Goal: Check status: Check status

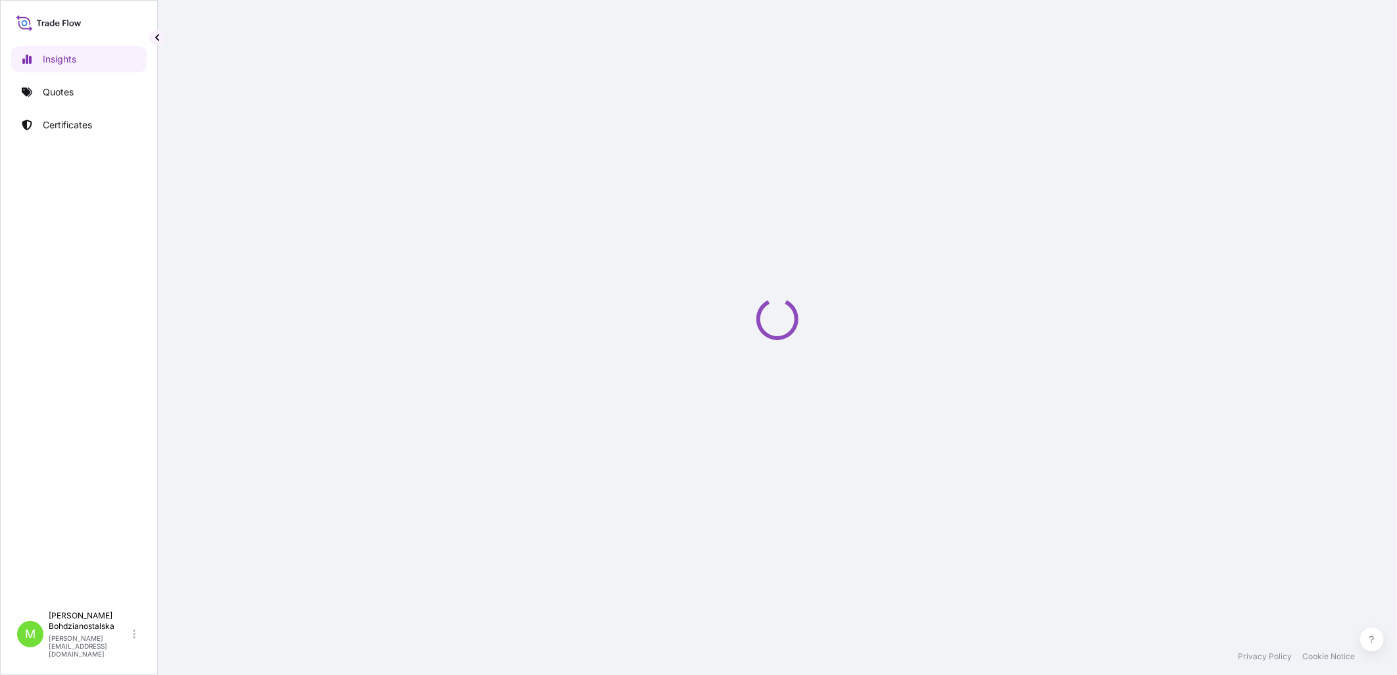
select select "2025"
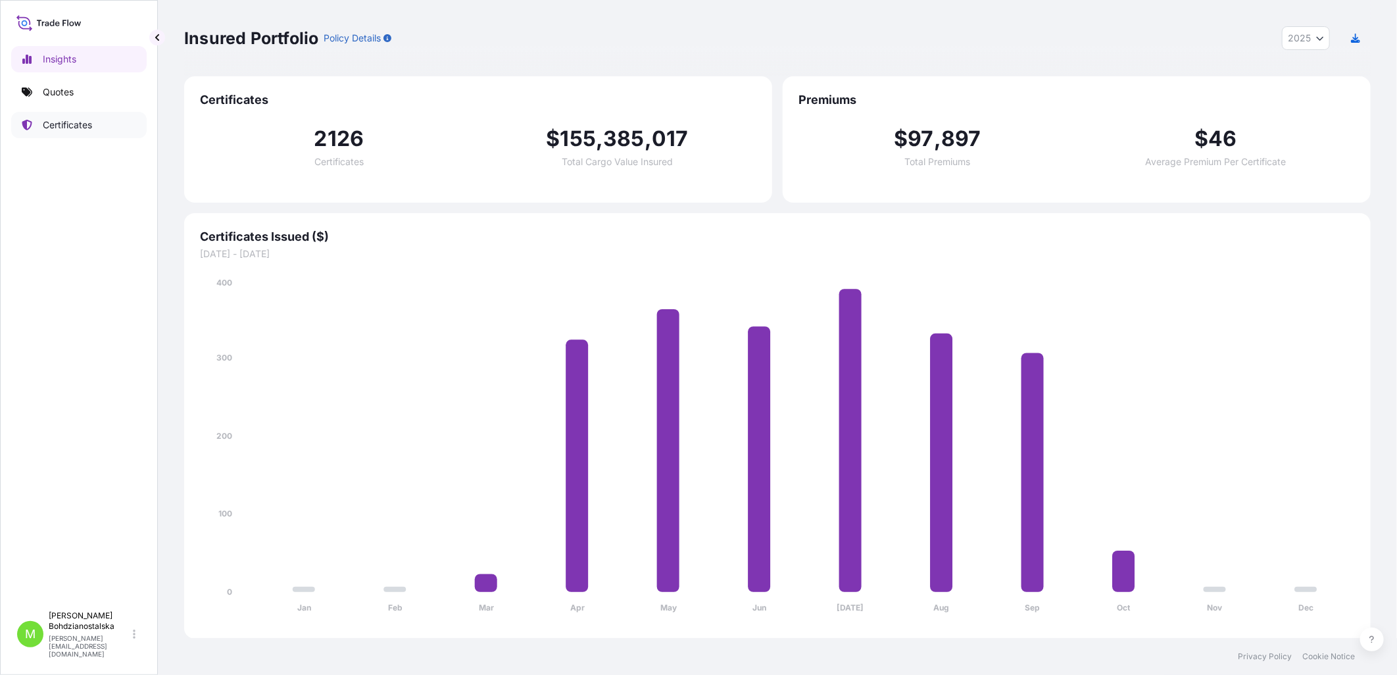
click at [69, 117] on link "Certificates" at bounding box center [78, 125] width 135 height 26
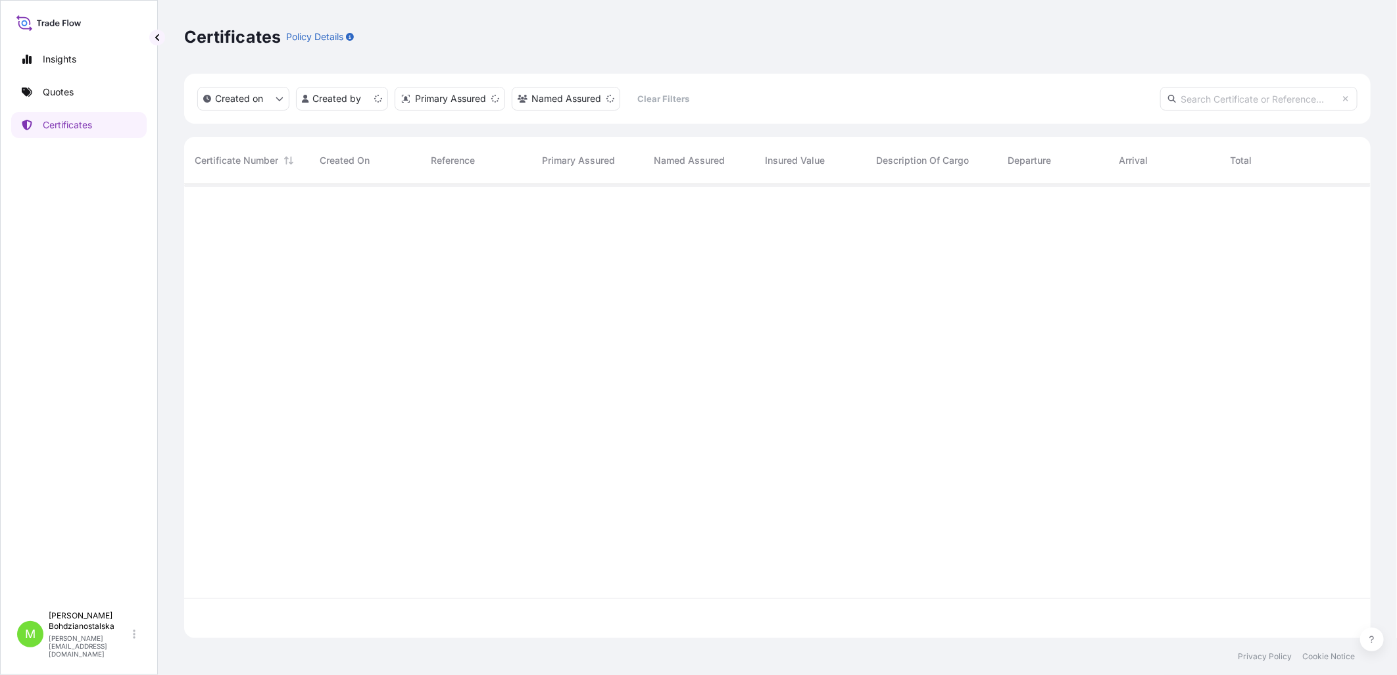
scroll to position [451, 1175]
click at [1218, 97] on input "text" at bounding box center [1258, 99] width 197 height 24
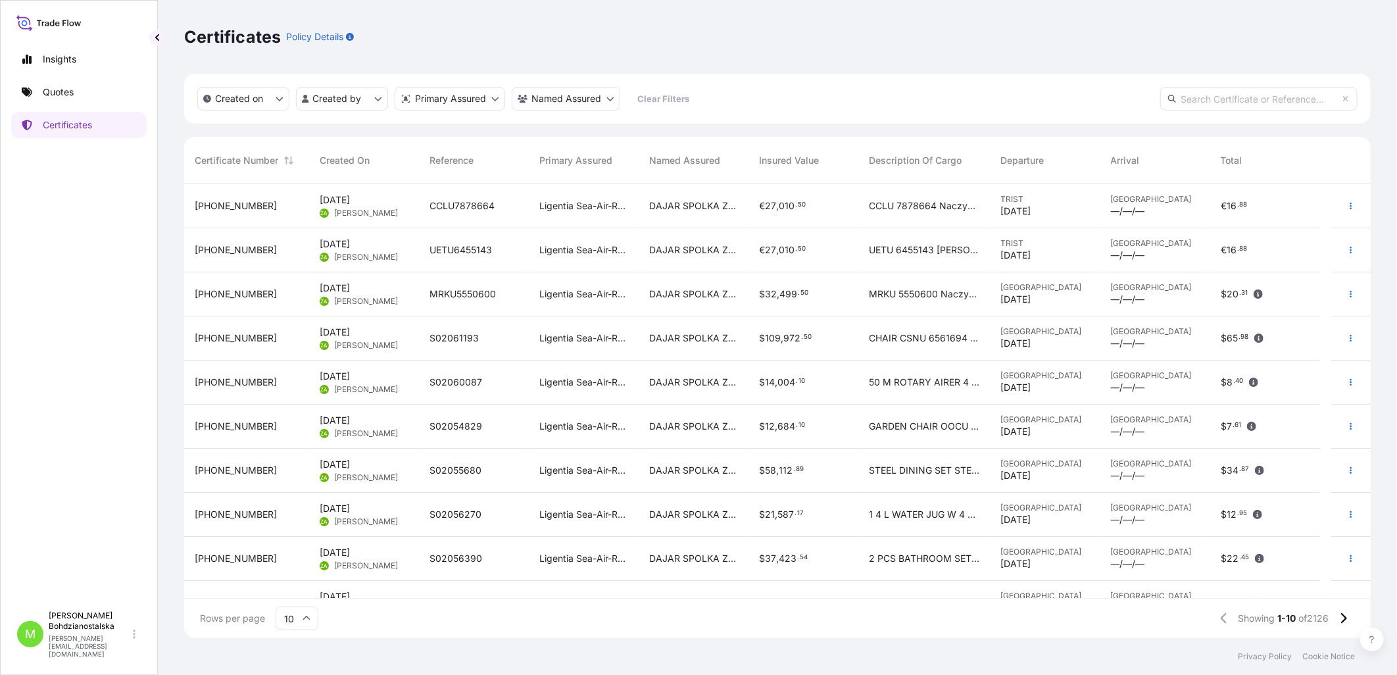
paste input "S02025418"
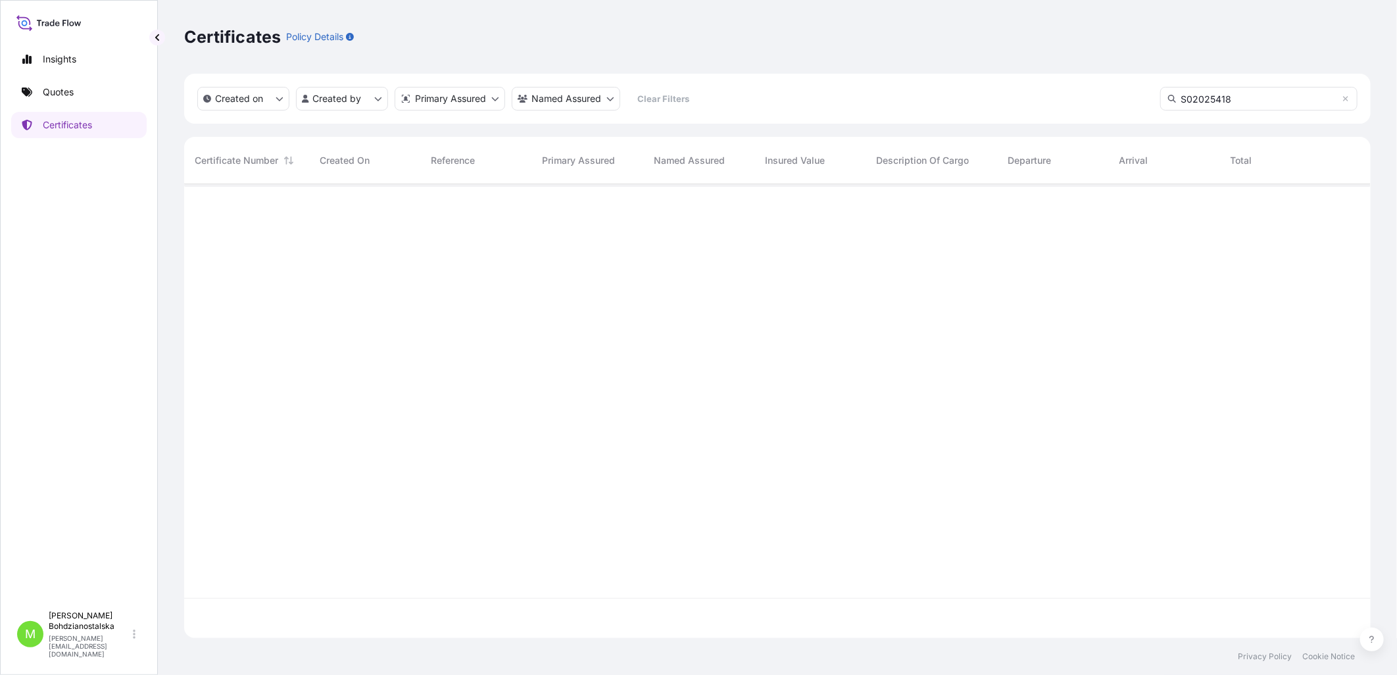
scroll to position [491, 1175]
type input "S02025418"
click at [68, 120] on p "Certificates" at bounding box center [67, 124] width 49 height 13
click at [62, 89] on p "Quotes" at bounding box center [58, 92] width 31 height 13
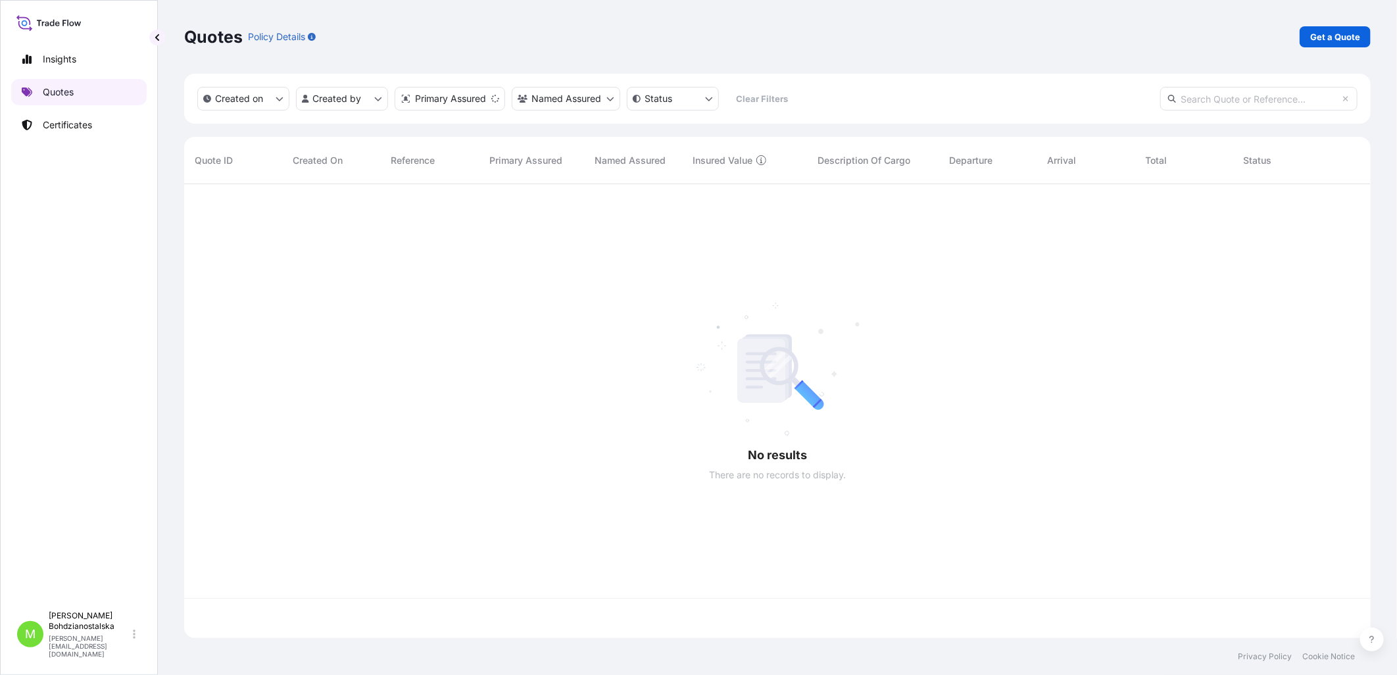
scroll to position [451, 1175]
click at [1219, 96] on input "text" at bounding box center [1258, 99] width 197 height 24
paste input "S02025418"
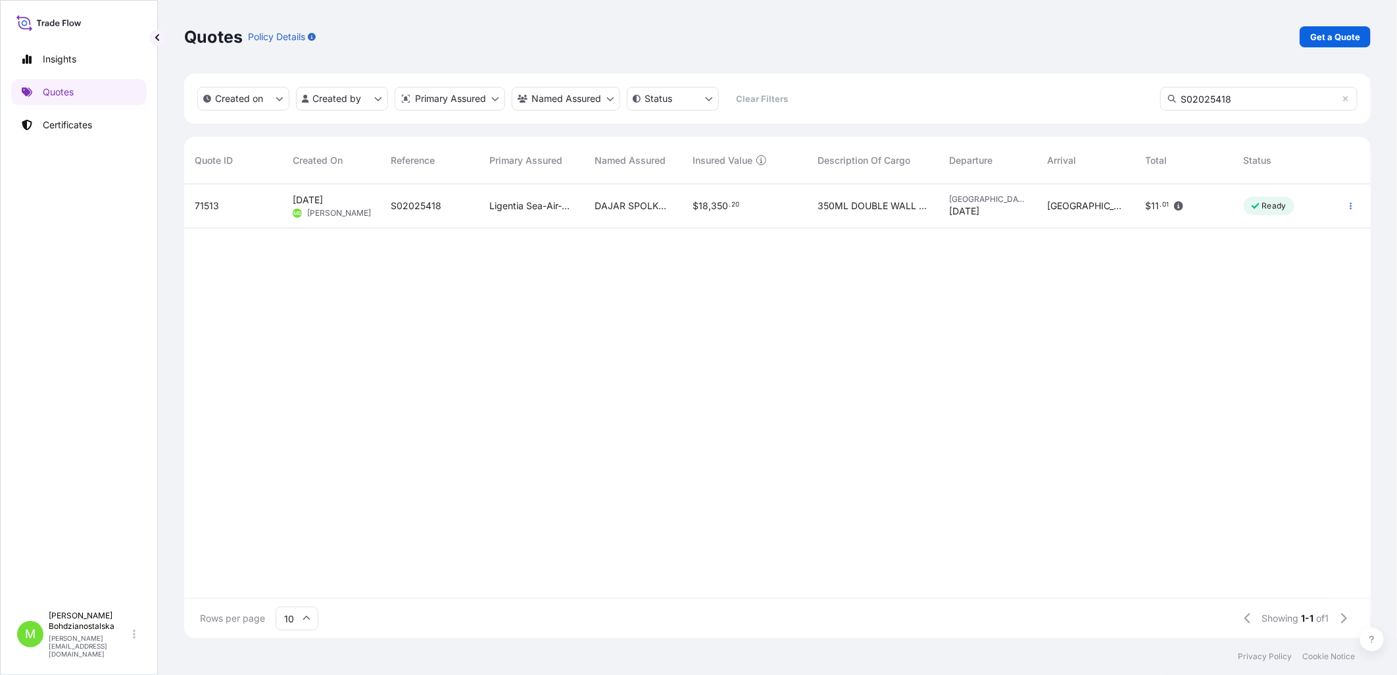
type input "S02025418"
click at [397, 206] on span "S02025418" at bounding box center [416, 205] width 51 height 13
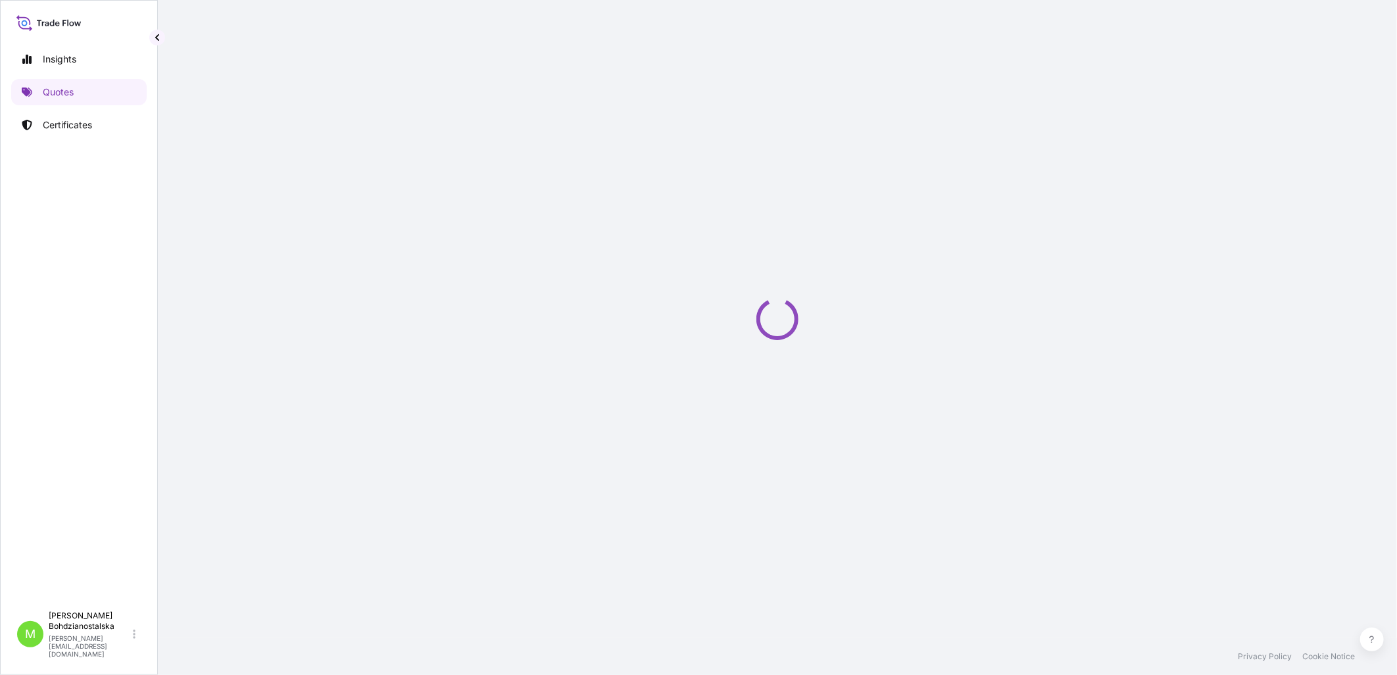
select select "Sea"
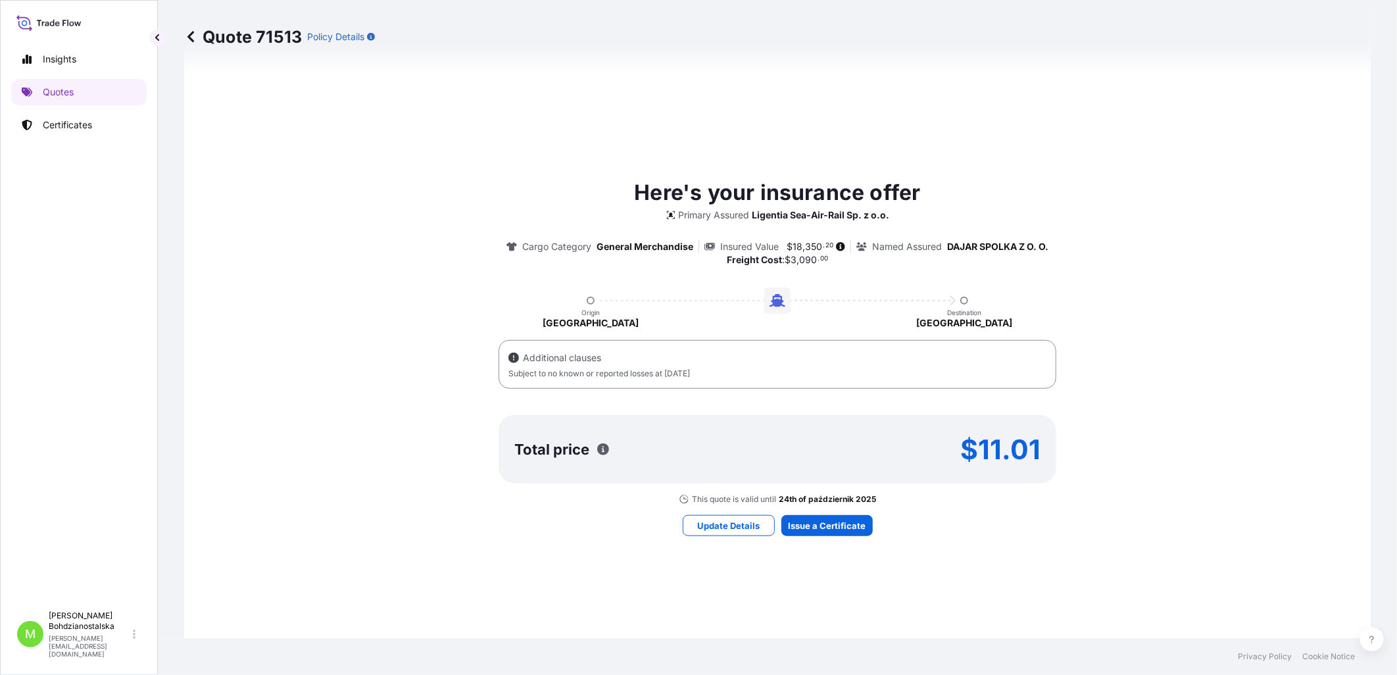
scroll to position [702, 0]
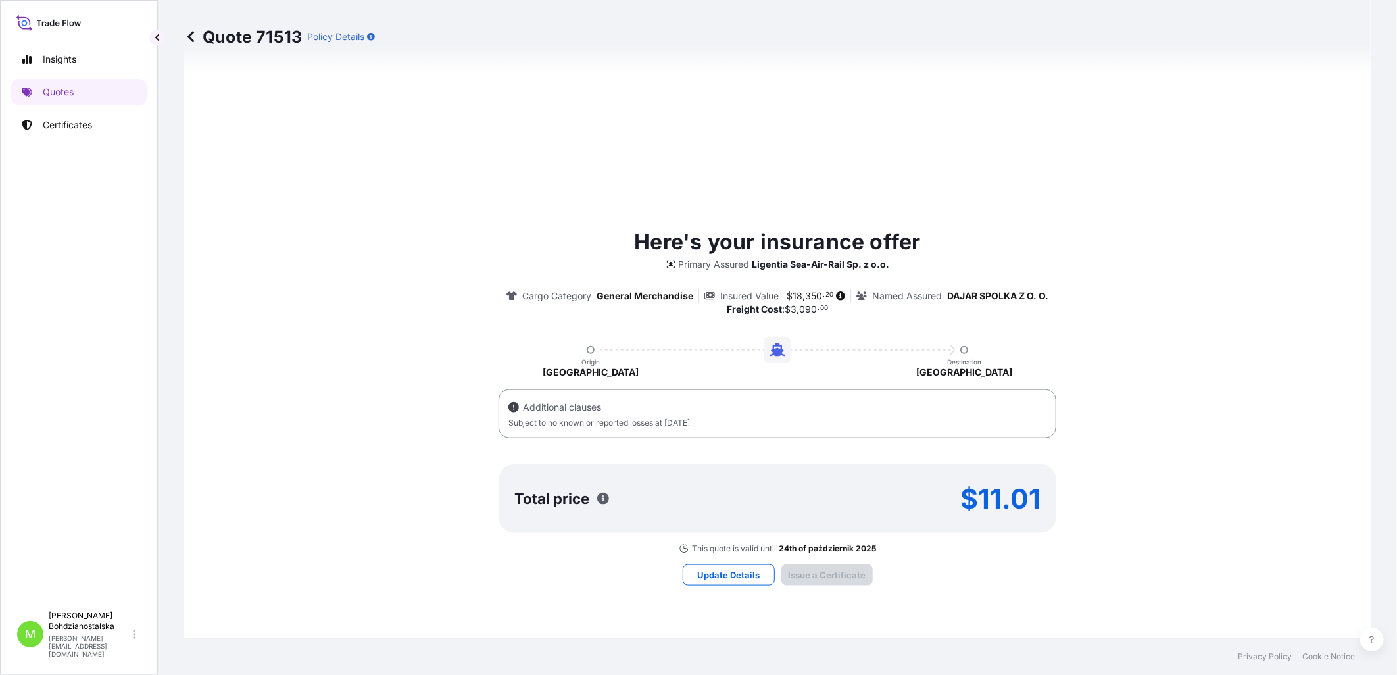
type input "[DATE]"
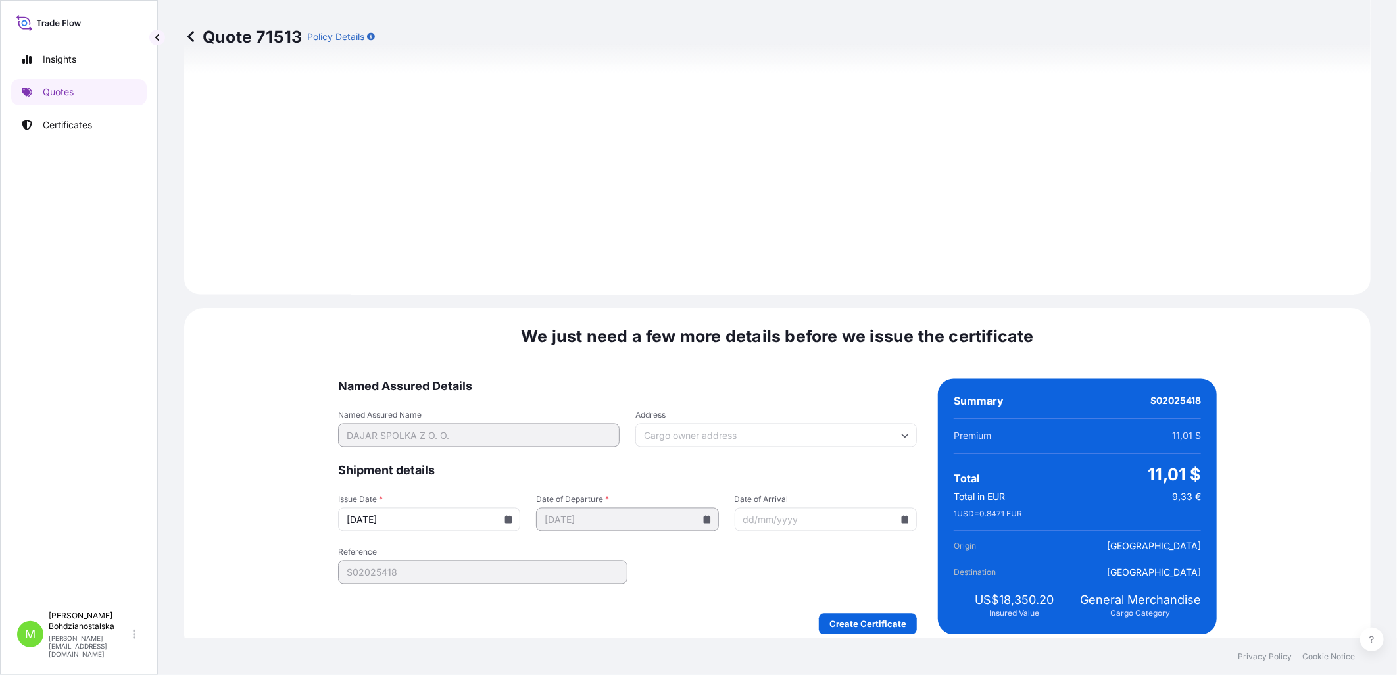
scroll to position [1419, 0]
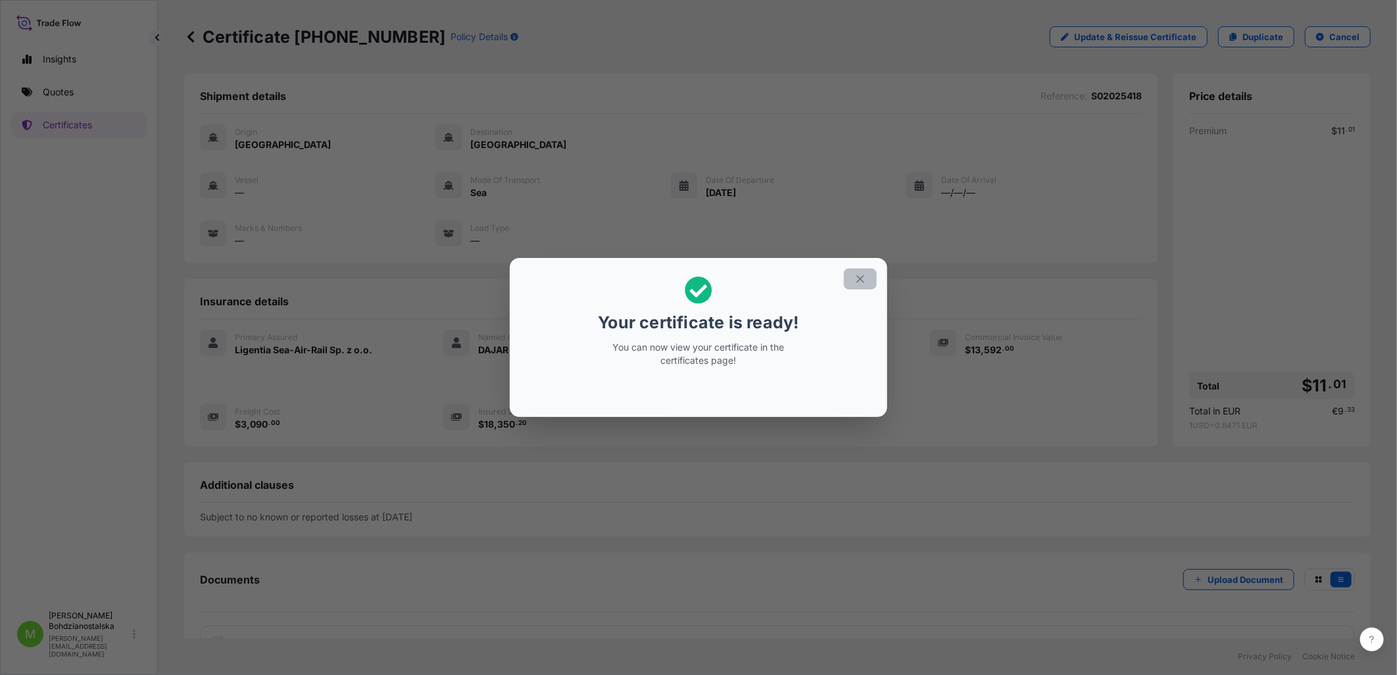
click at [860, 283] on icon "button" at bounding box center [860, 279] width 12 height 12
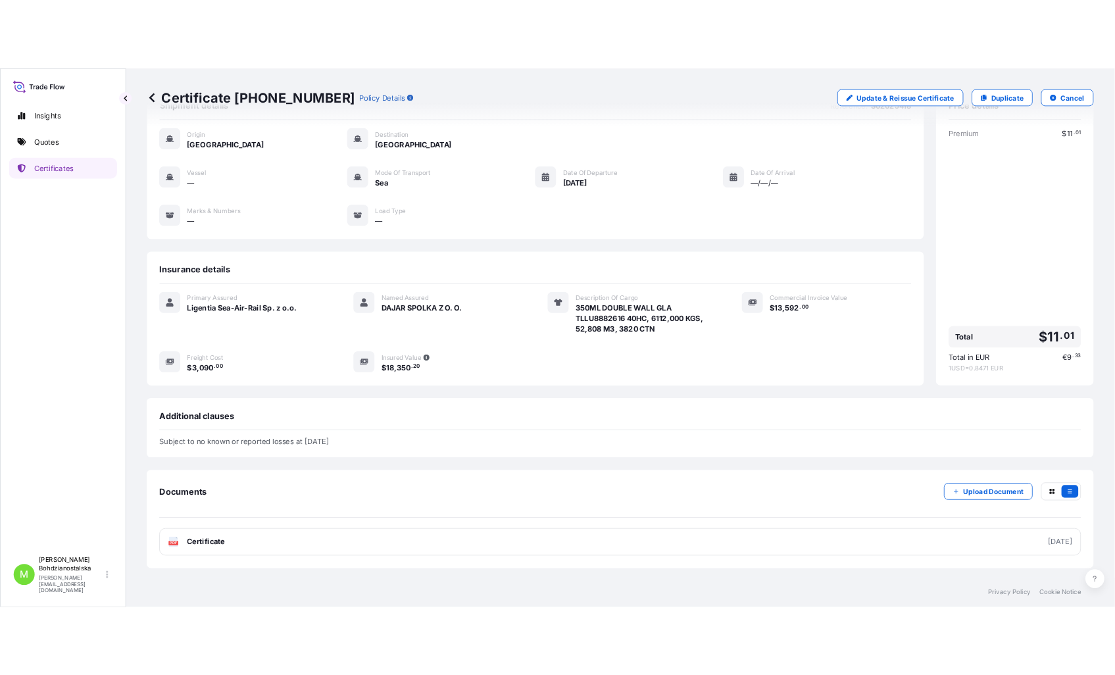
scroll to position [96, 0]
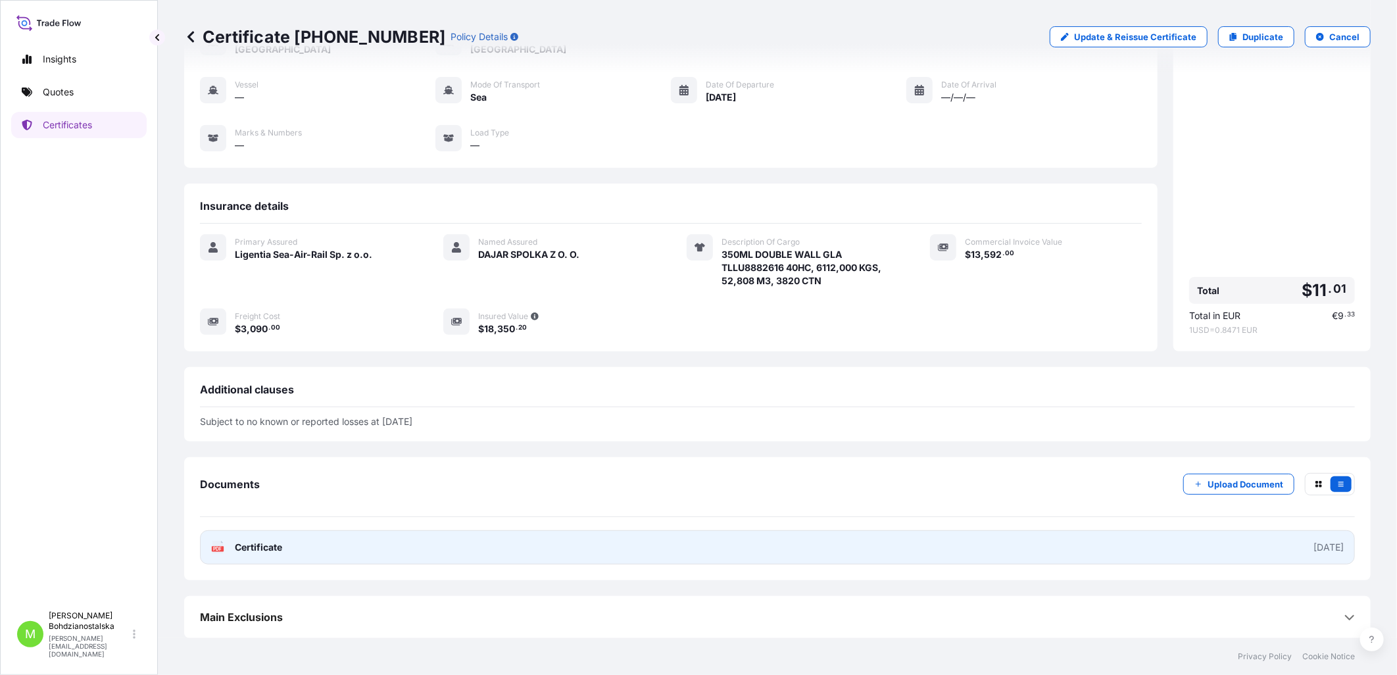
click at [647, 556] on link "PDF Certificate [DATE]" at bounding box center [777, 547] width 1155 height 34
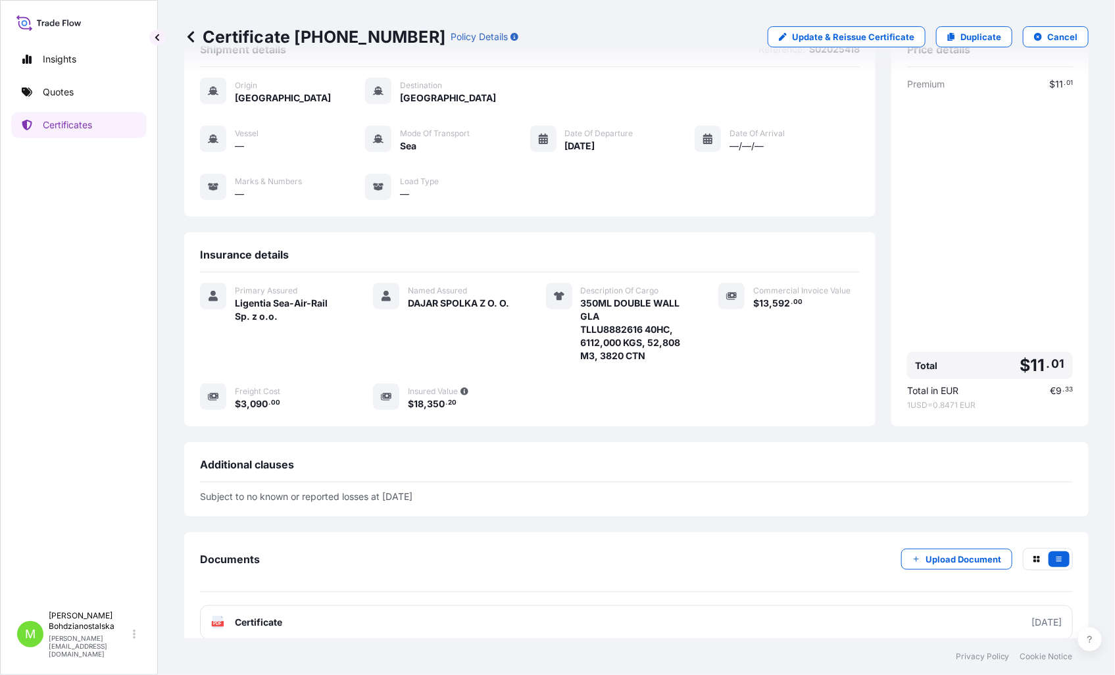
scroll to position [0, 0]
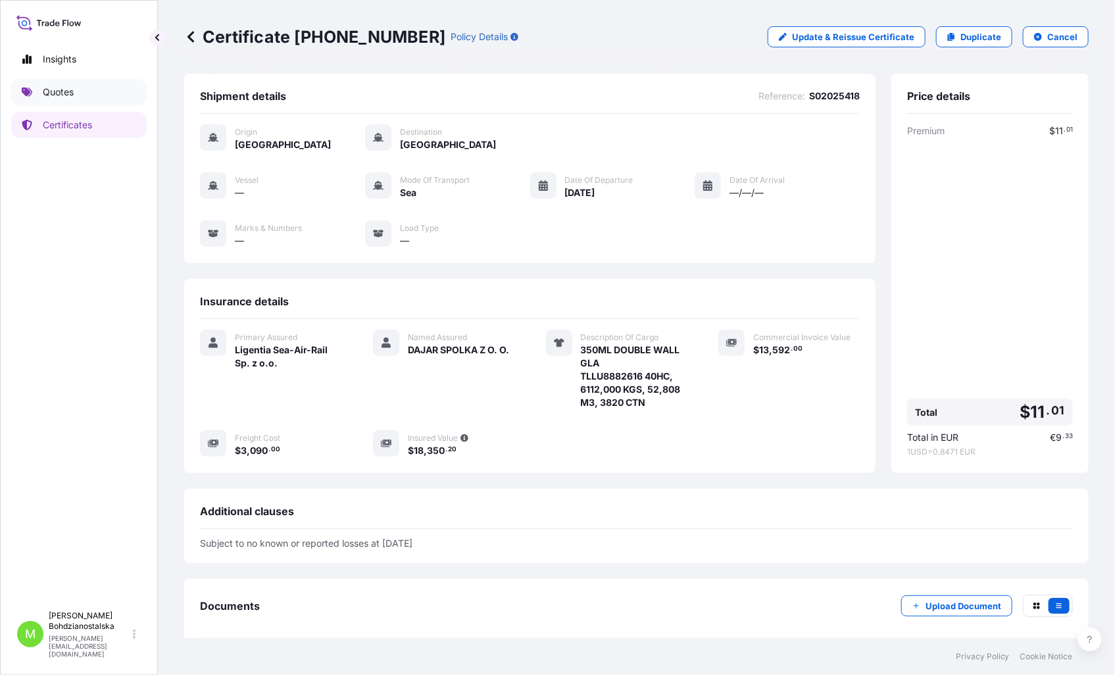
click at [74, 91] on p "Quotes" at bounding box center [58, 92] width 31 height 13
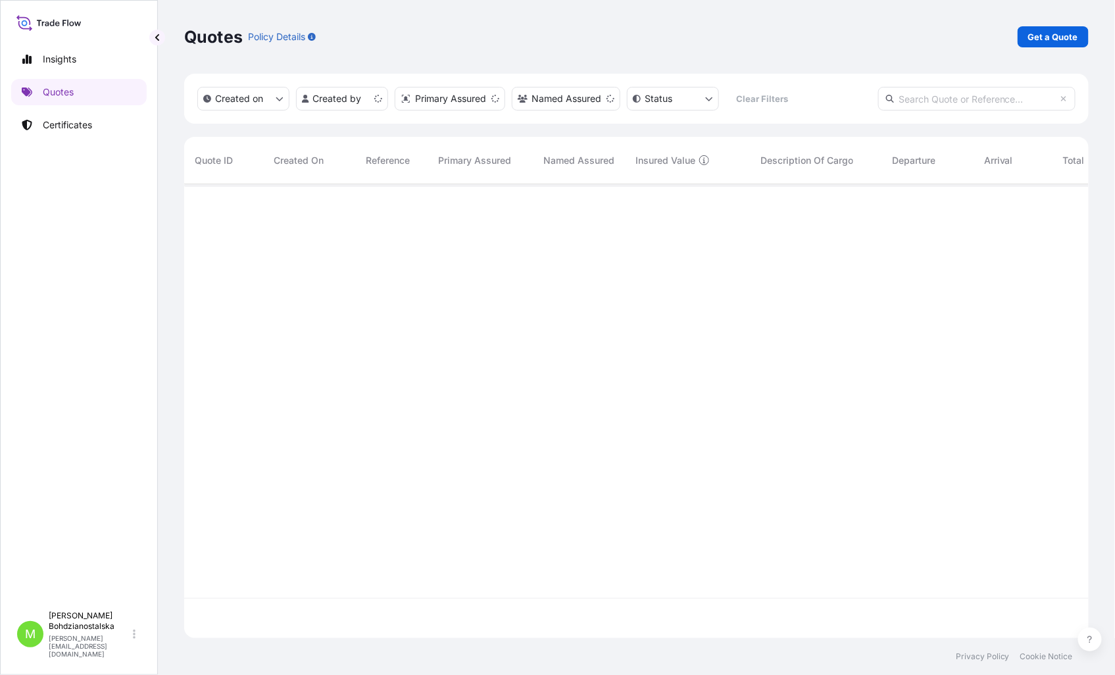
scroll to position [451, 893]
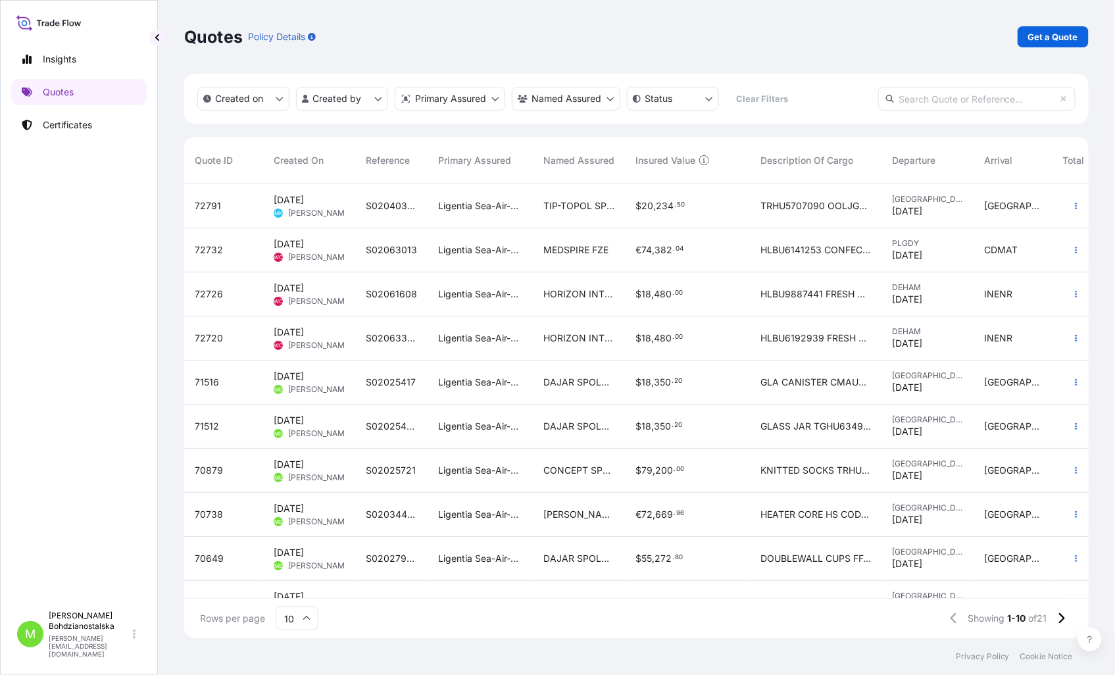
click at [904, 97] on input "text" at bounding box center [976, 99] width 197 height 24
paste input "S02025417"
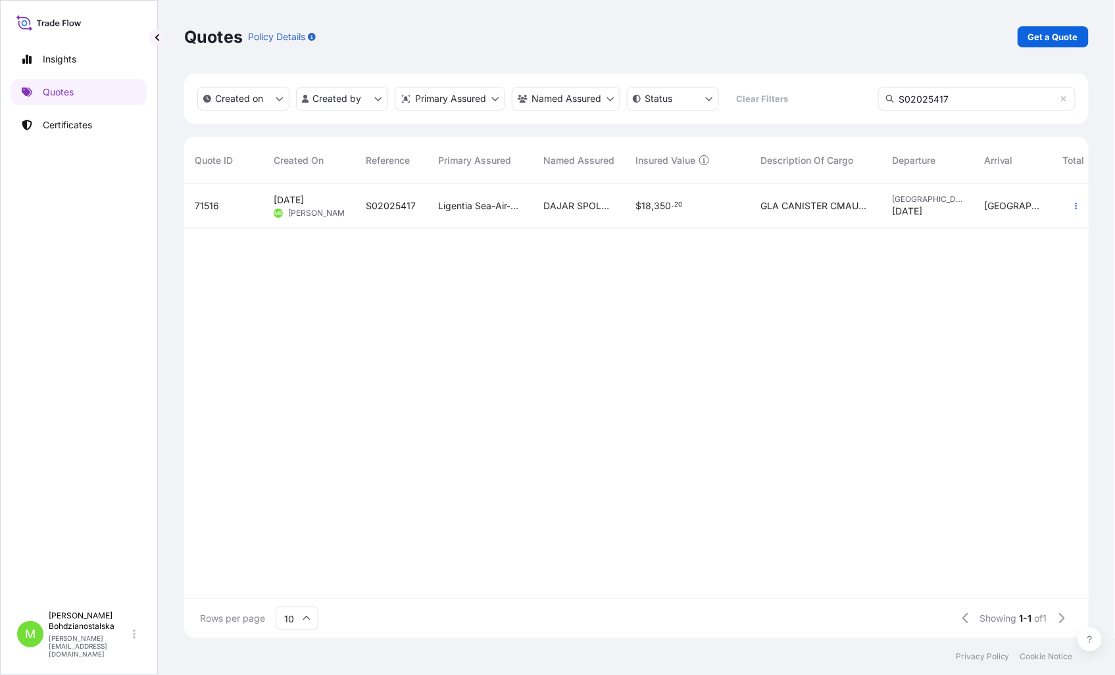
type input "S02025417"
click at [554, 201] on span "DAJAR SPOLKA Z O. O." at bounding box center [578, 205] width 71 height 13
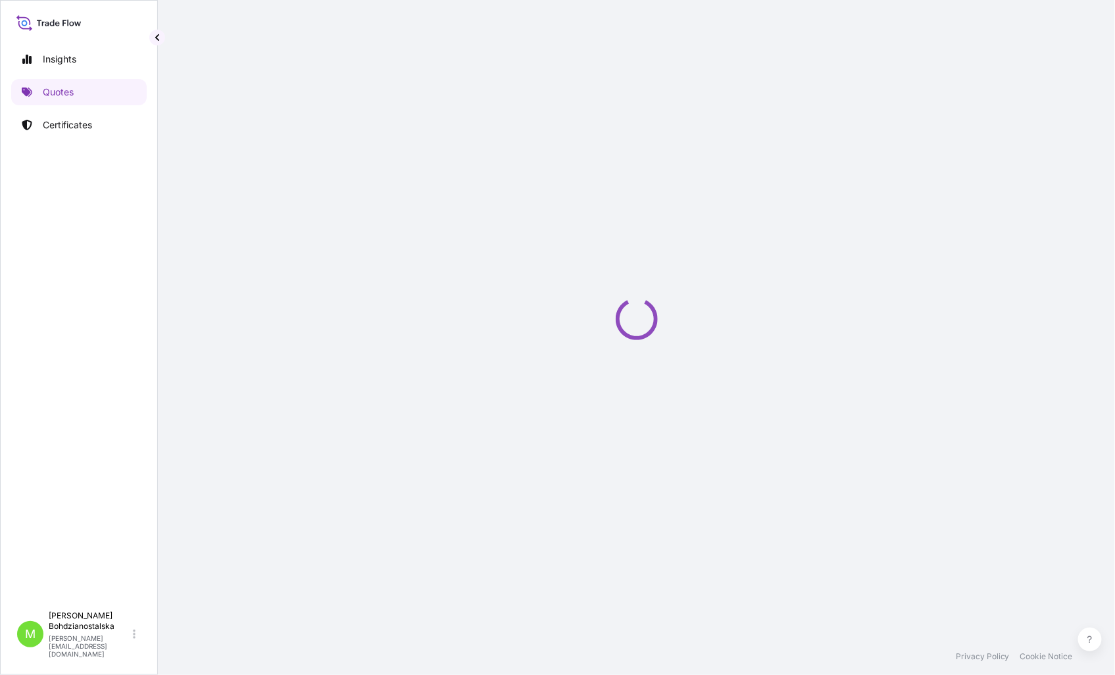
select select "Sea"
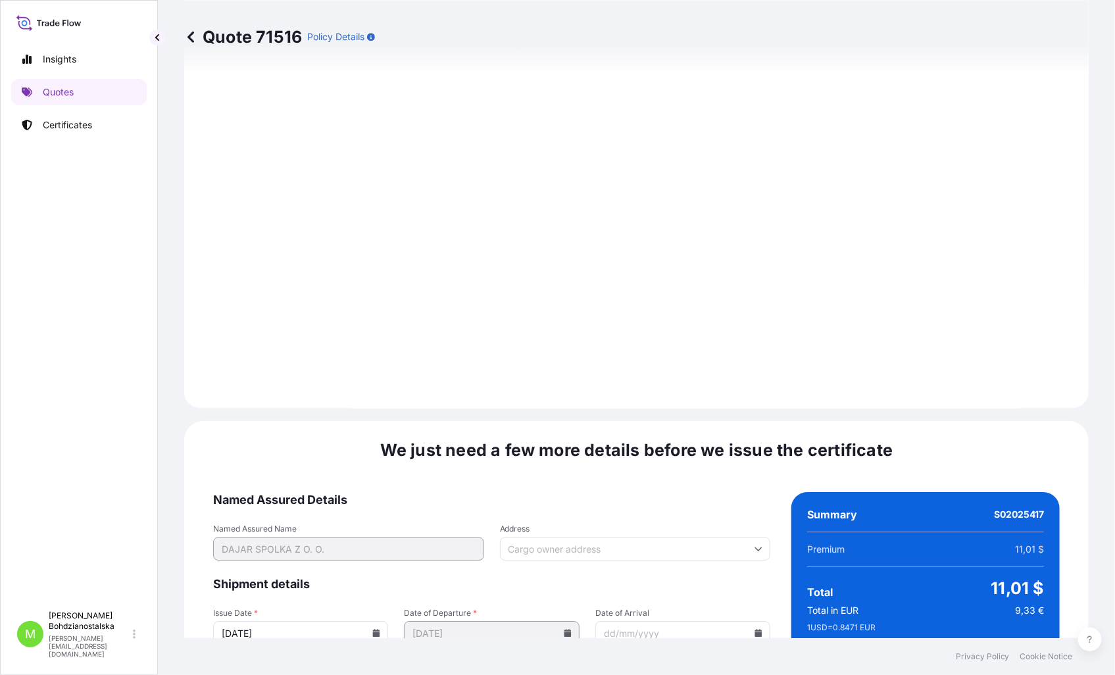
scroll to position [1419, 0]
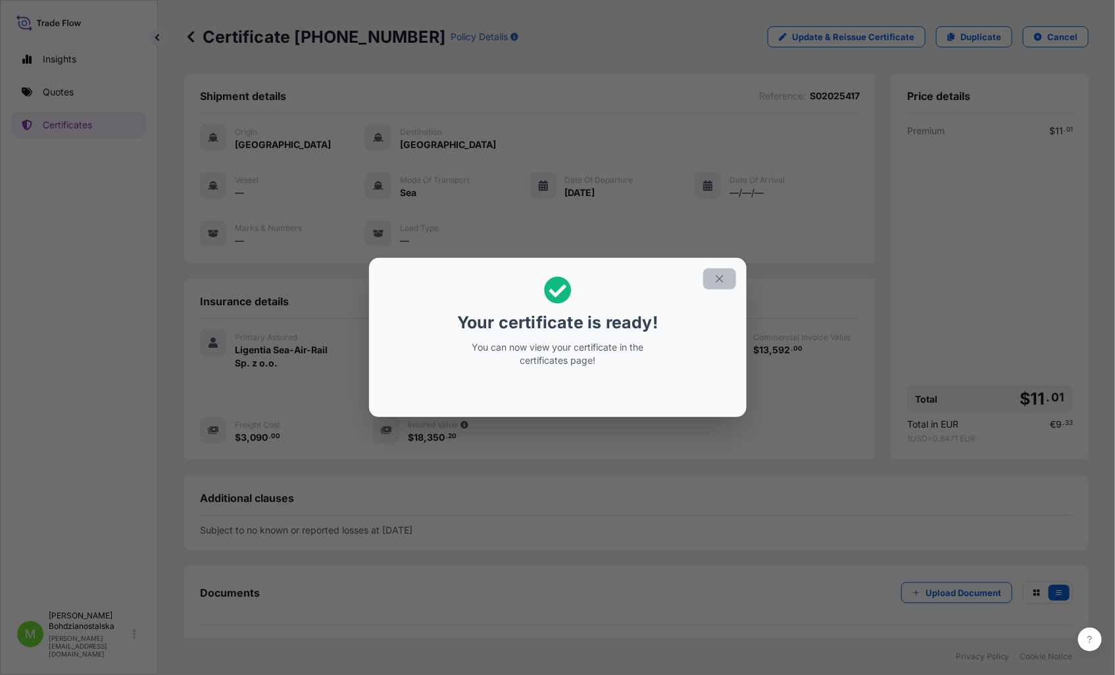
click at [720, 274] on icon "button" at bounding box center [720, 279] width 12 height 12
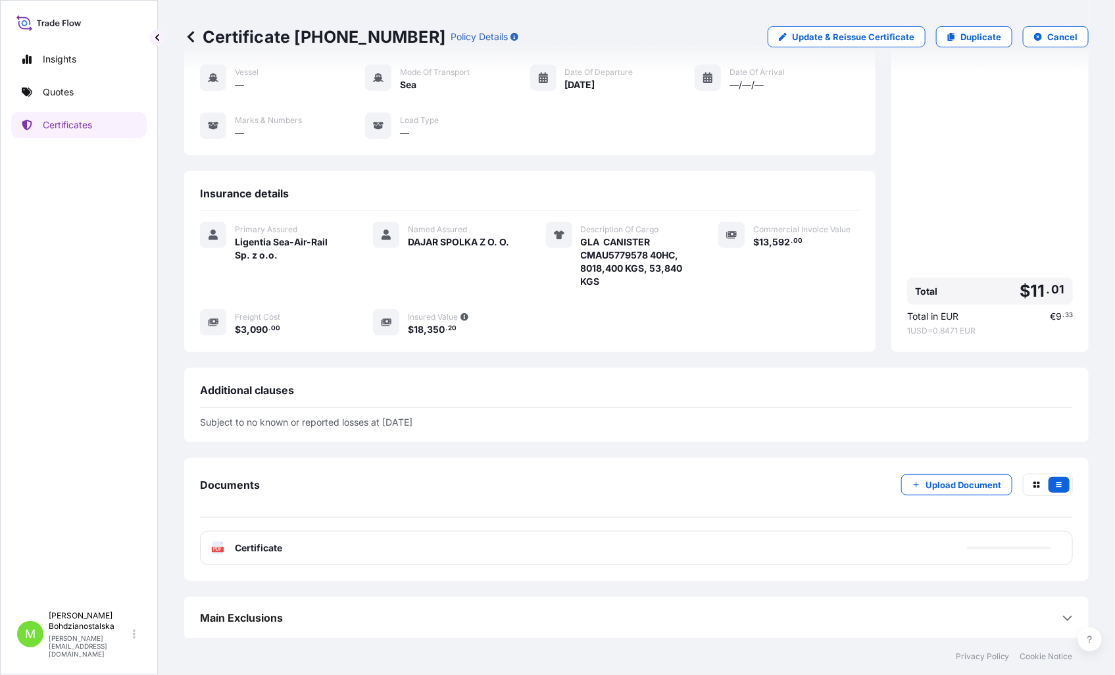
scroll to position [109, 0]
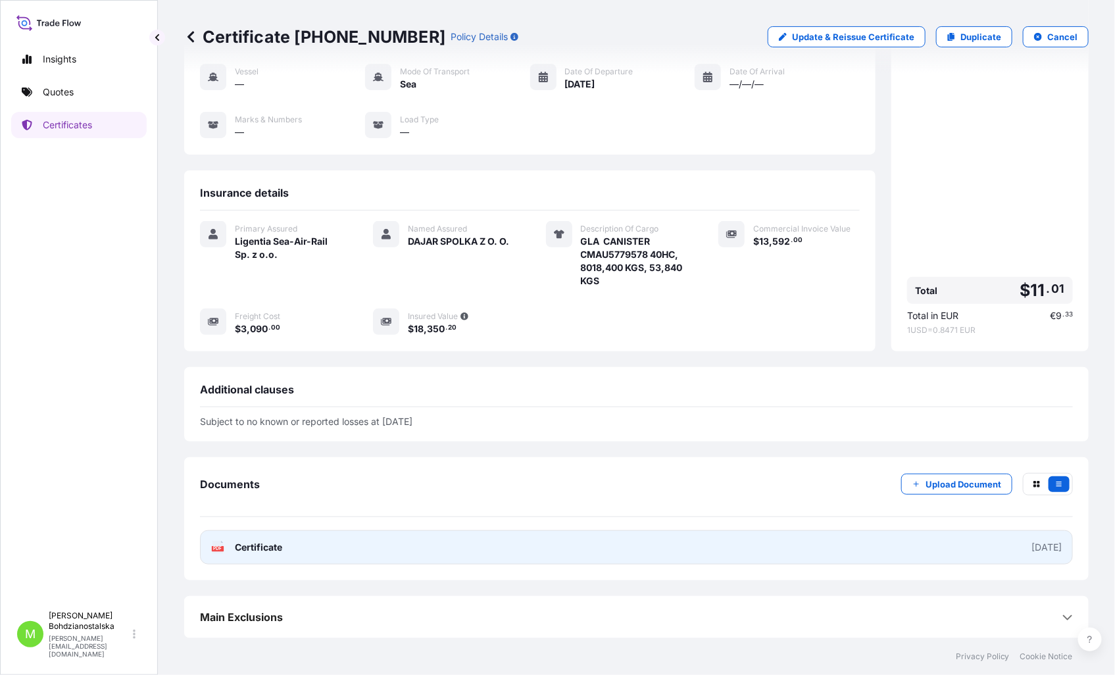
click at [314, 547] on link "PDF Certificate [DATE]" at bounding box center [636, 547] width 873 height 34
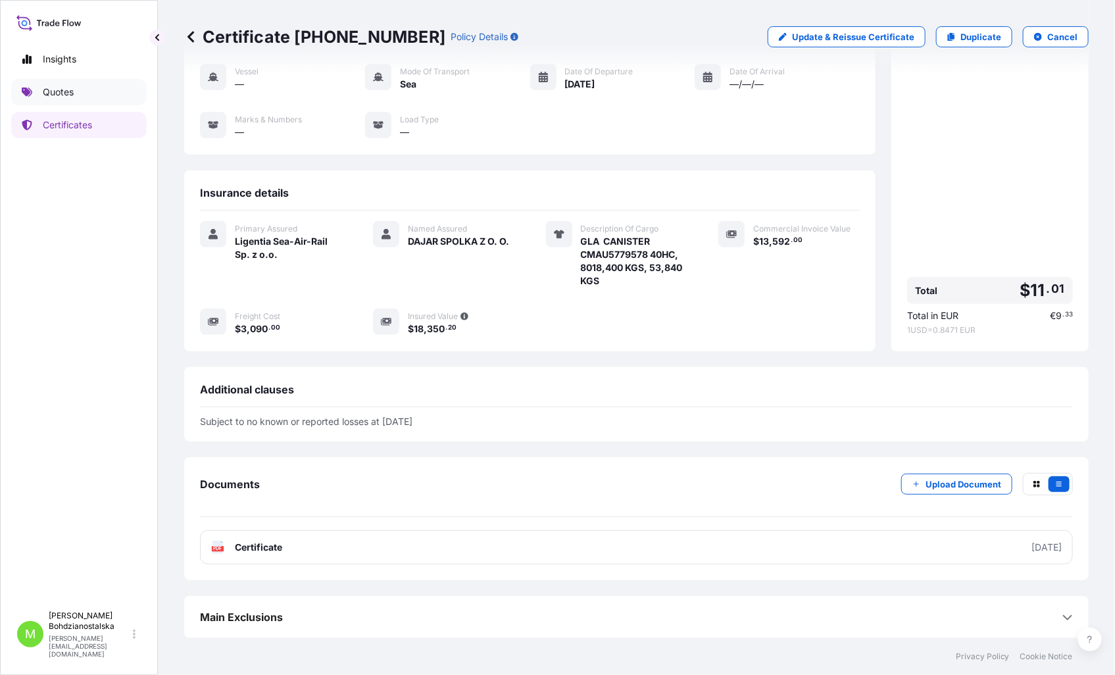
click at [74, 101] on link "Quotes" at bounding box center [78, 92] width 135 height 26
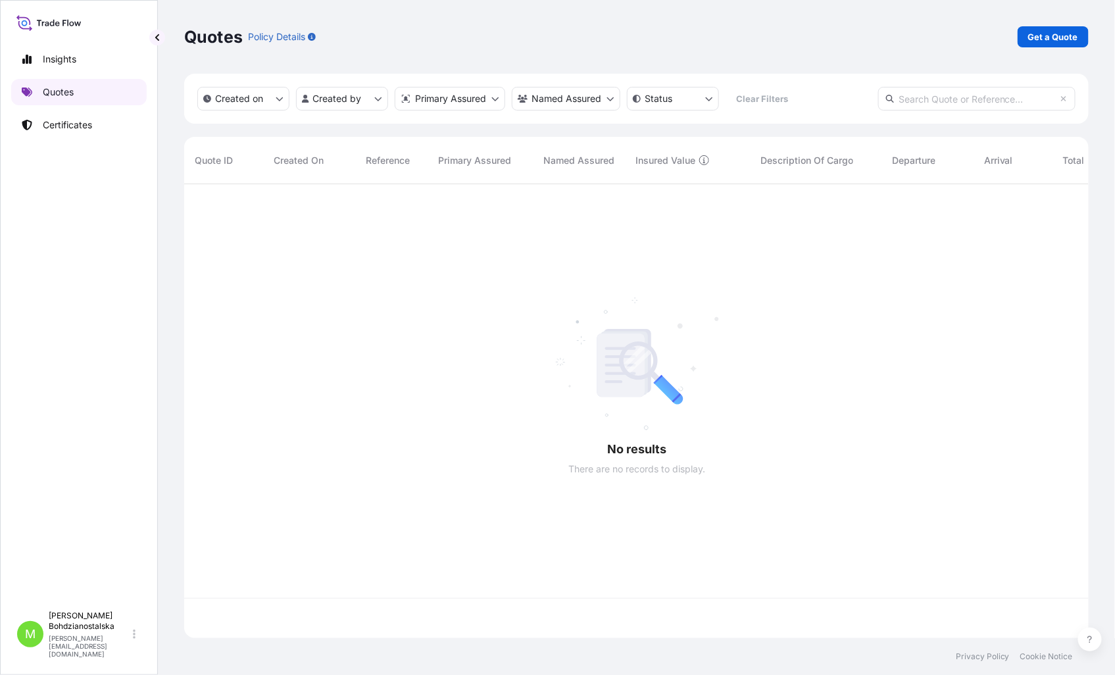
scroll to position [451, 893]
click at [971, 101] on input "text" at bounding box center [976, 99] width 197 height 24
paste input "S02025402"
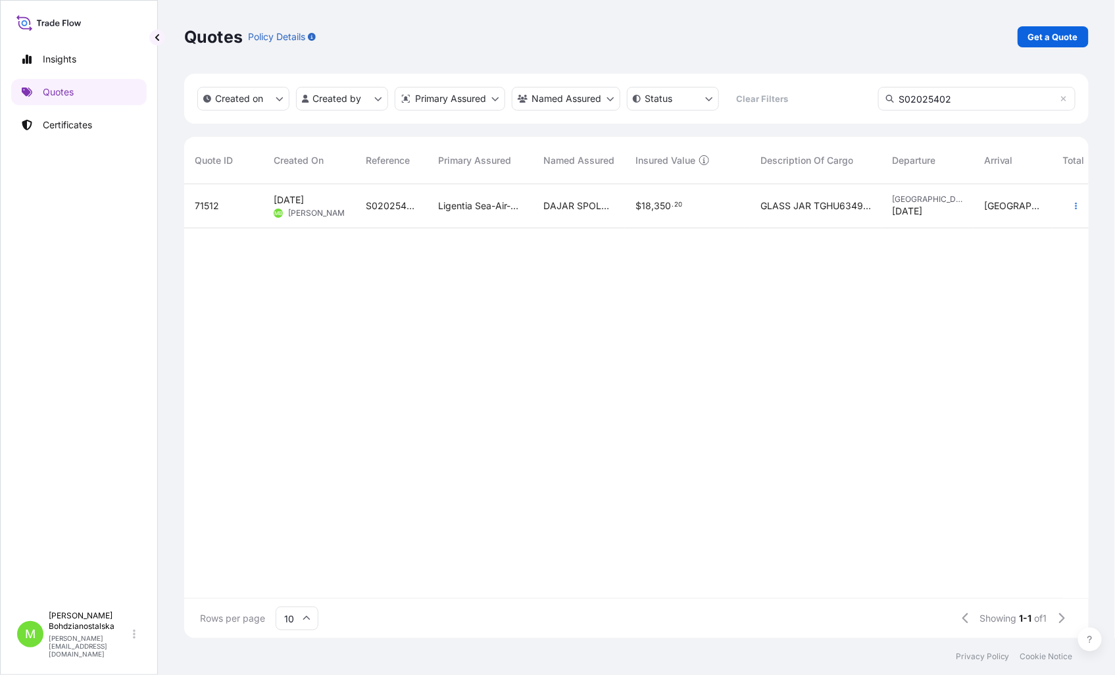
type input "S02025402"
click at [540, 203] on div "DAJAR SPOLKA Z O. O." at bounding box center [579, 206] width 92 height 44
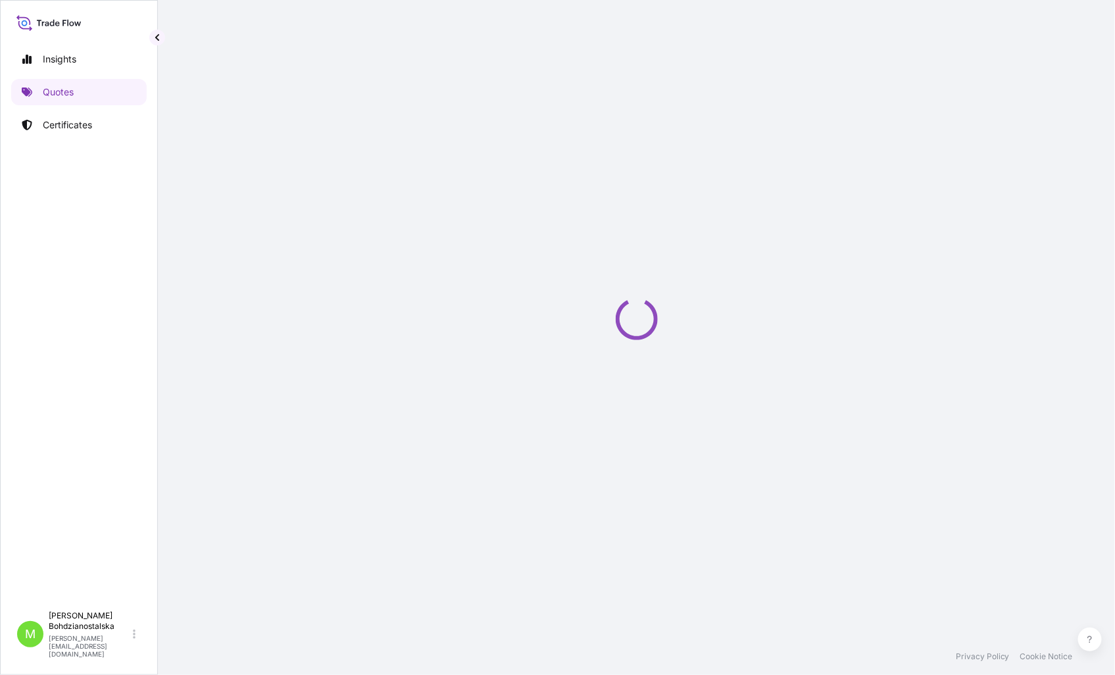
select select "Sea"
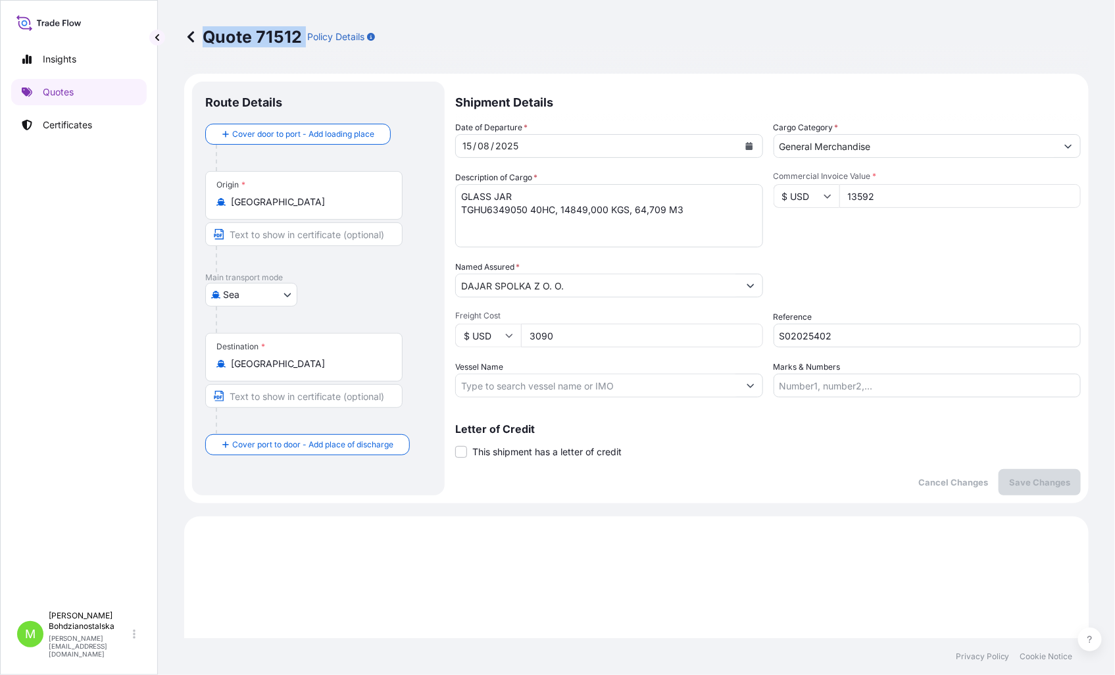
drag, startPoint x: 301, startPoint y: 30, endPoint x: 303, endPoint y: 38, distance: 8.8
click at [303, 38] on div "Quote 71512 Policy Details" at bounding box center [279, 36] width 191 height 21
copy p "Quote 71512"
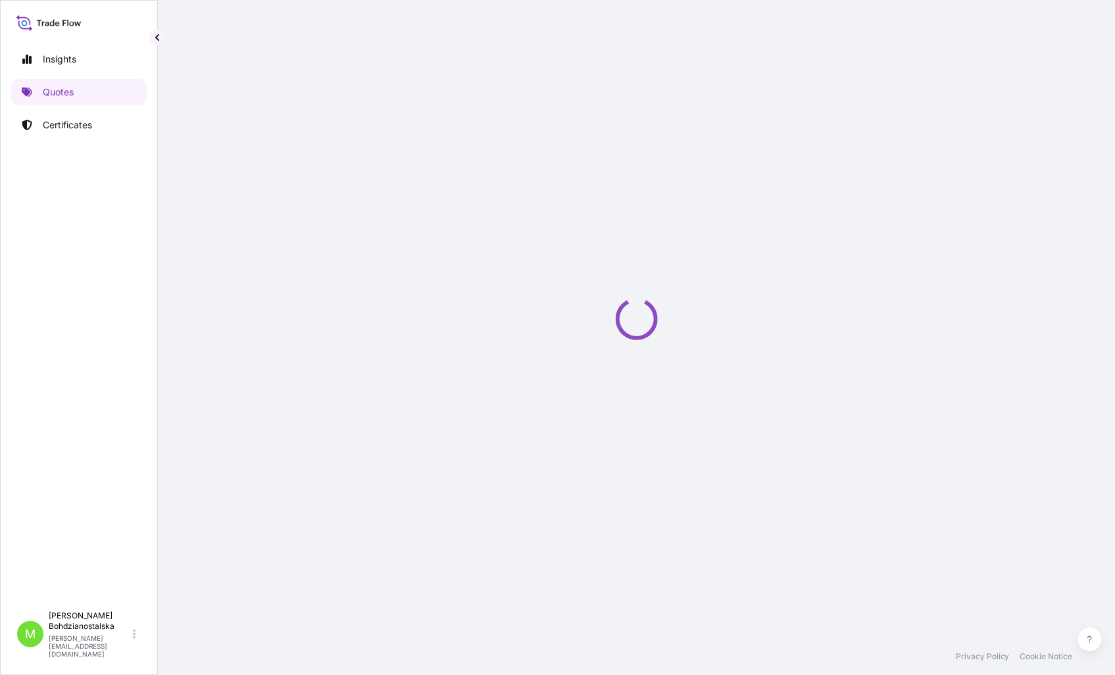
select select "Sea"
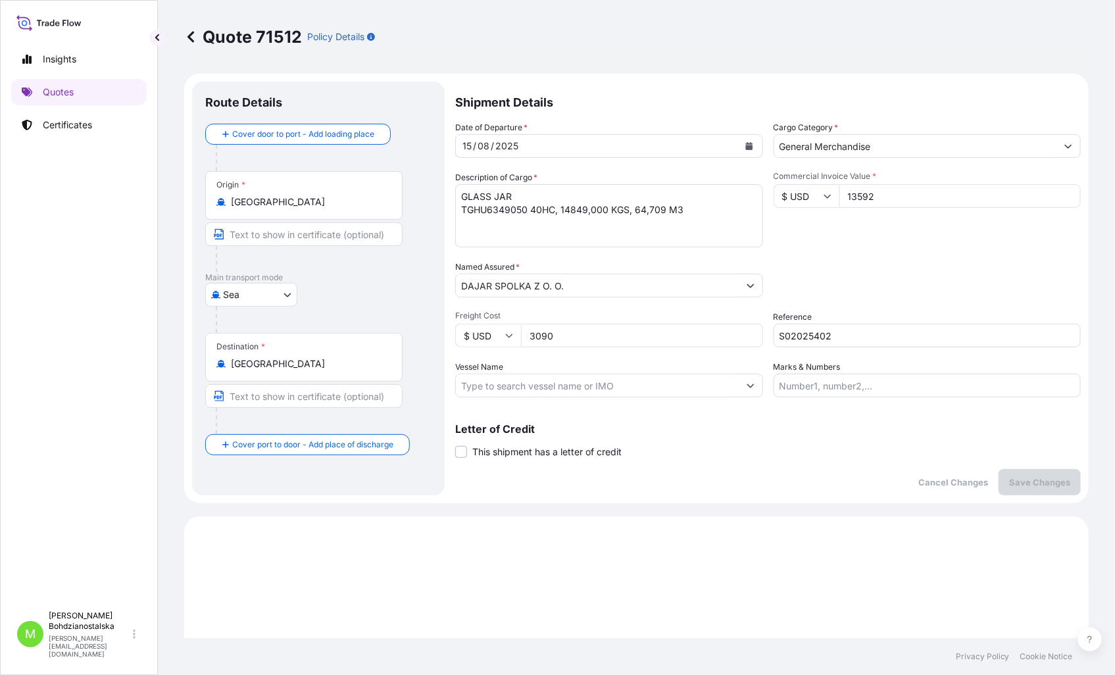
click at [798, 337] on input "S02025402" at bounding box center [927, 336] width 308 height 24
